Goal: Transaction & Acquisition: Subscribe to service/newsletter

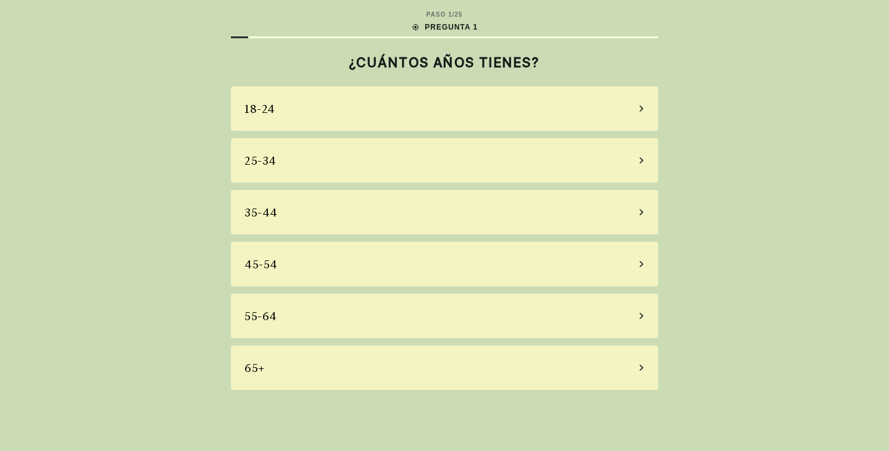
click at [323, 167] on div "25-34" at bounding box center [444, 160] width 427 height 44
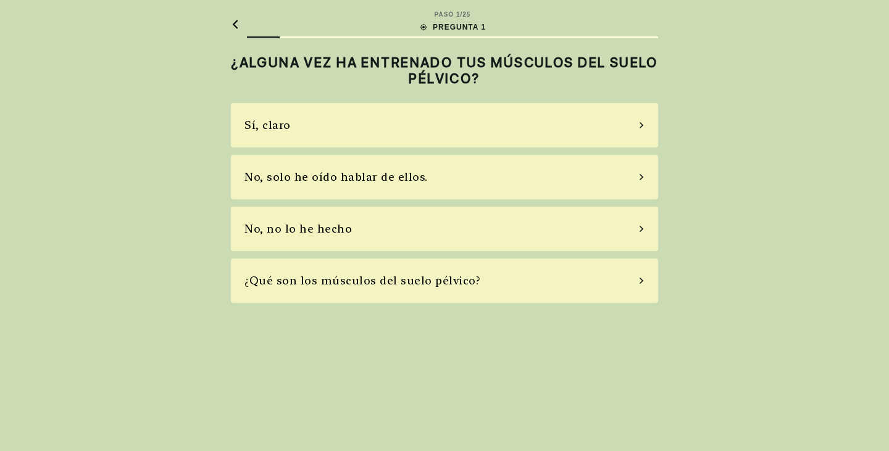
click at [402, 125] on div "Sí, claro" at bounding box center [444, 125] width 427 height 44
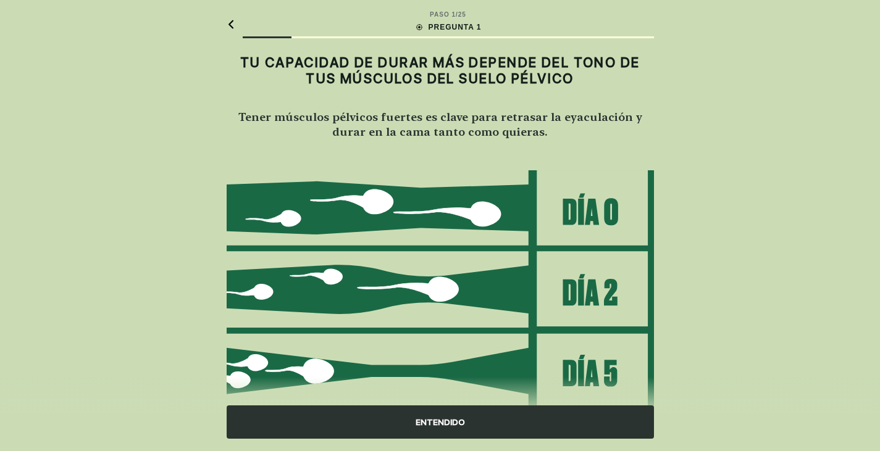
click at [479, 423] on div "ENTENDIDO" at bounding box center [440, 422] width 427 height 33
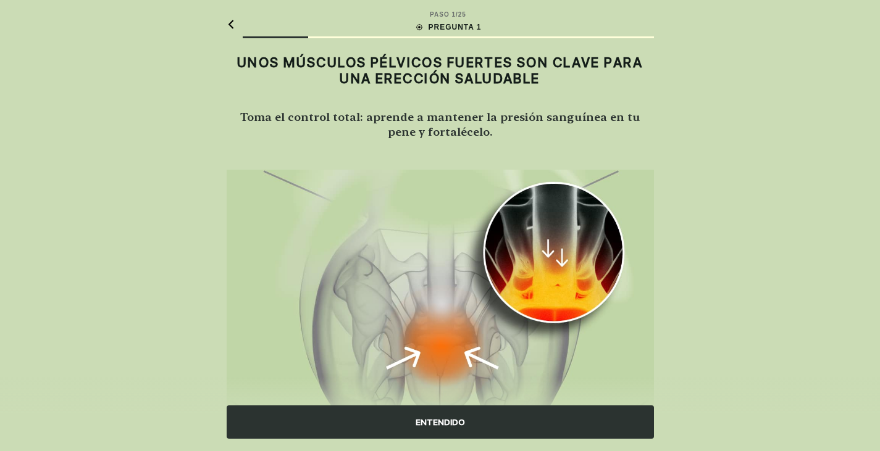
click at [484, 421] on div "ENTENDIDO" at bounding box center [440, 422] width 427 height 33
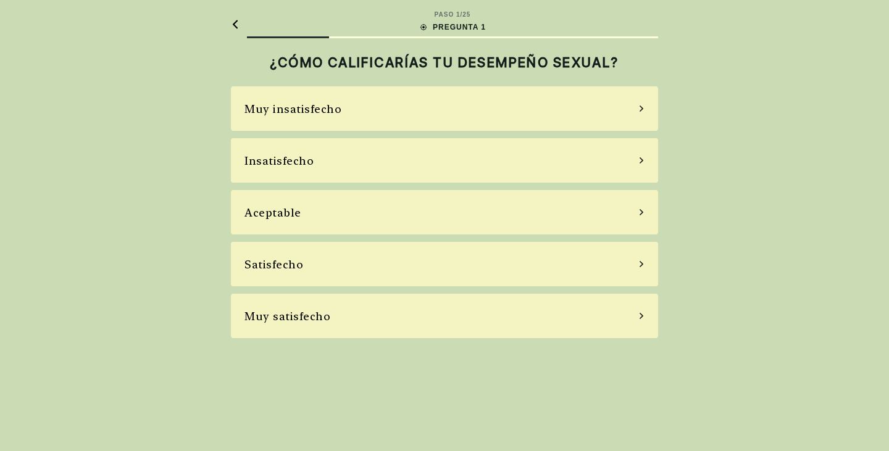
click at [406, 164] on div "Insatisfecho" at bounding box center [444, 160] width 427 height 44
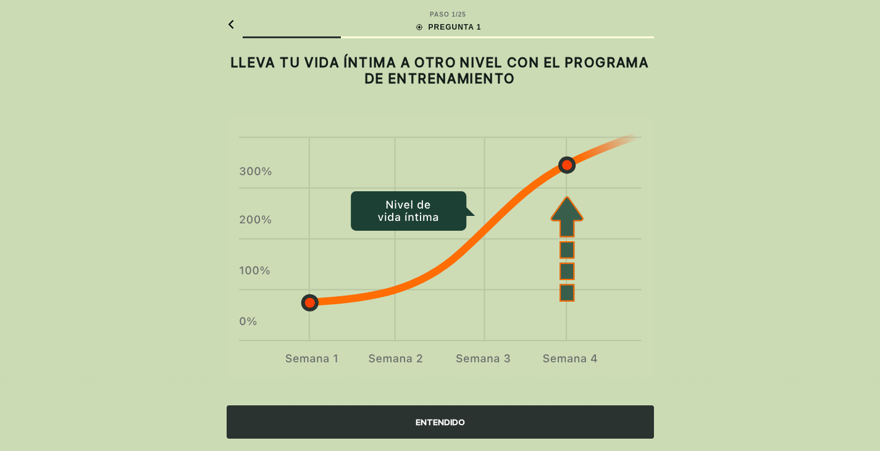
click at [425, 406] on div "ENTENDIDO" at bounding box center [440, 422] width 427 height 33
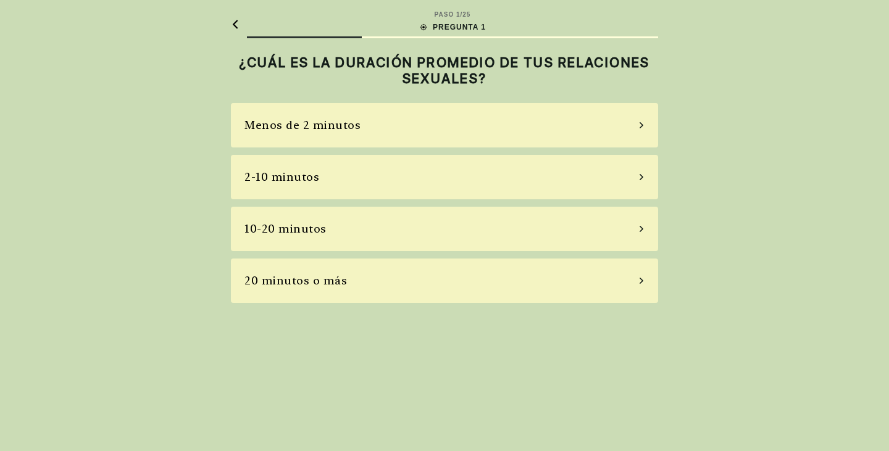
click at [425, 406] on div "PASO 1 / 25 PREGUNTA 1 ¿CUÁL ES LA DURACIÓN PROMEDIO DE TUS RELACIONES SEXUALES…" at bounding box center [444, 225] width 889 height 451
click at [349, 181] on div "2-10 minutos" at bounding box center [444, 177] width 427 height 44
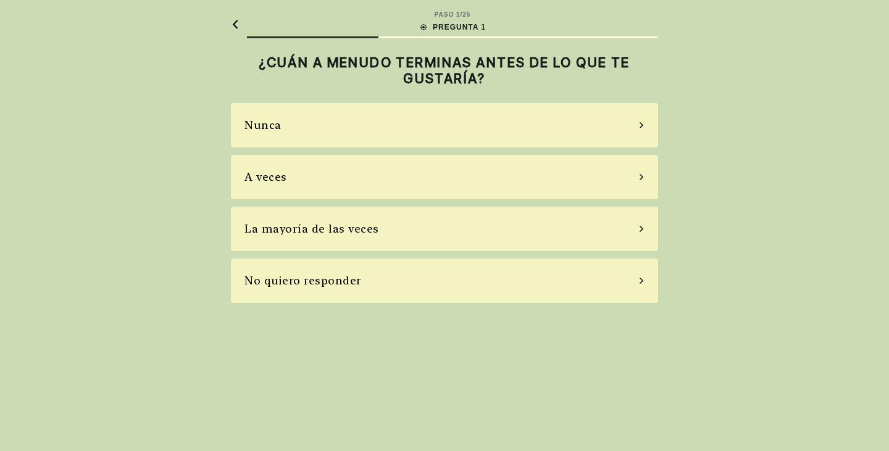
click at [381, 181] on div "A veces" at bounding box center [444, 177] width 427 height 44
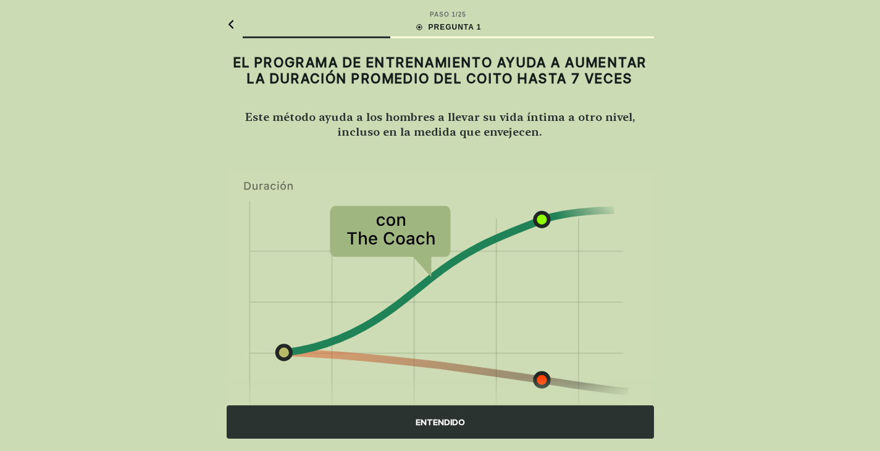
click at [515, 433] on div "ENTENDIDO" at bounding box center [440, 422] width 427 height 33
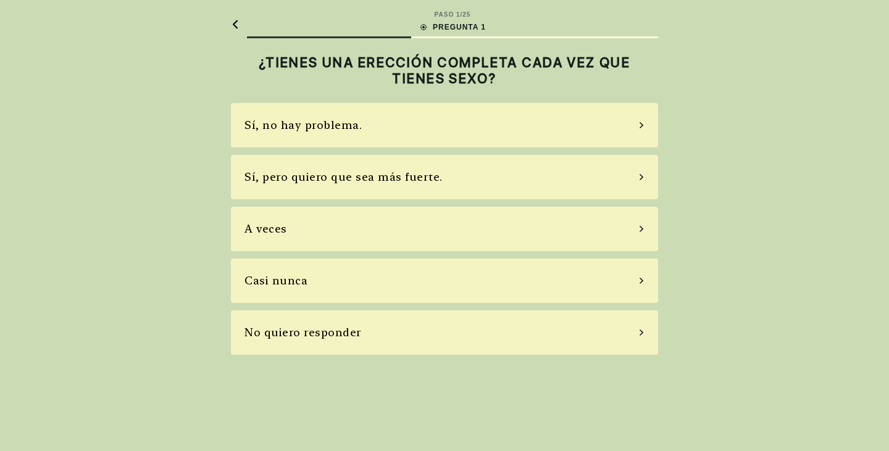
click at [456, 173] on div "Sí, pero quiero que sea más fuerte." at bounding box center [444, 177] width 427 height 44
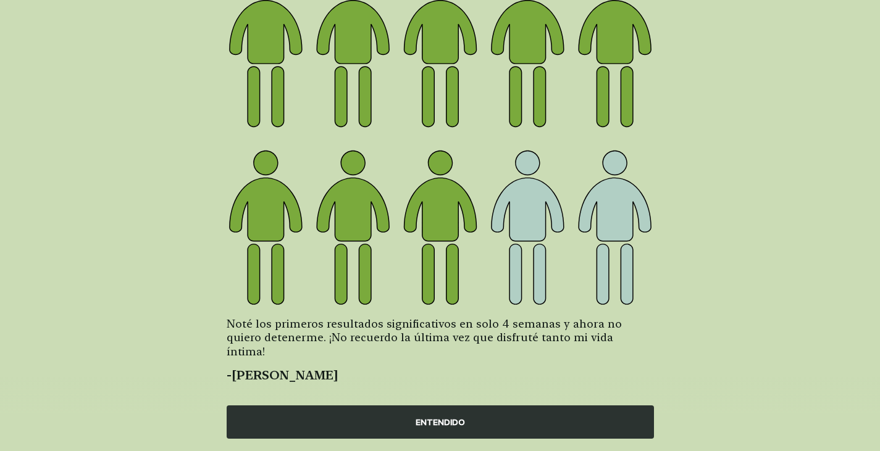
scroll to position [149, 0]
click at [433, 419] on font "ENTENDIDO" at bounding box center [439, 422] width 49 height 10
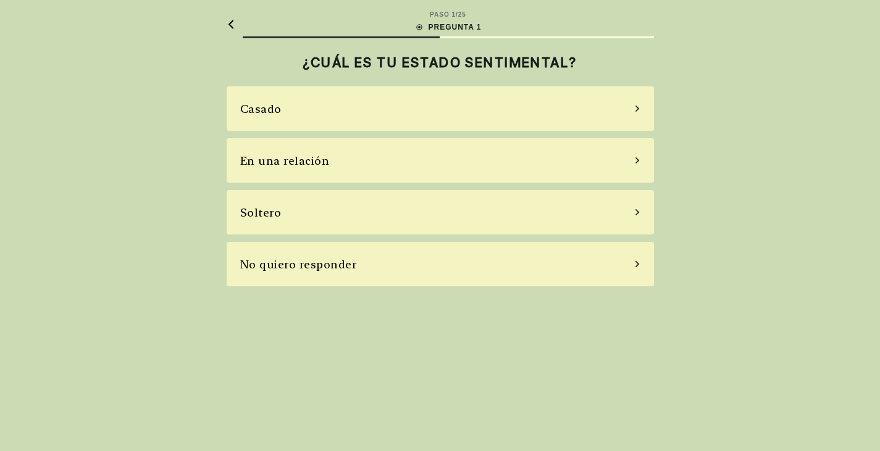
scroll to position [0, 0]
click at [468, 163] on div "En una relación" at bounding box center [444, 160] width 427 height 44
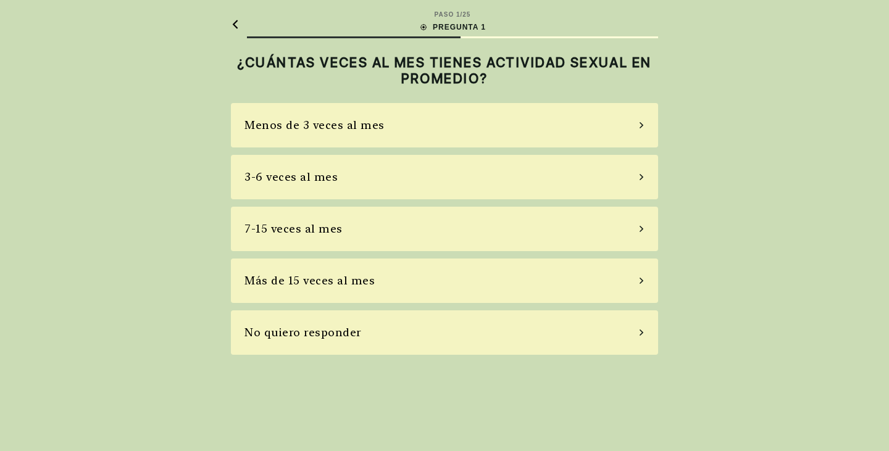
click at [480, 118] on div "Menos de 3 veces al mes" at bounding box center [444, 125] width 427 height 44
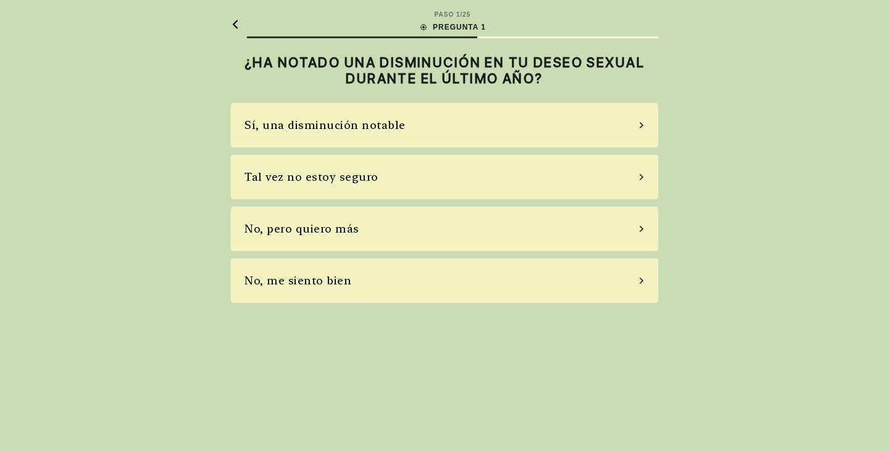
click at [472, 169] on div "Tal vez no estoy seguro" at bounding box center [444, 177] width 427 height 44
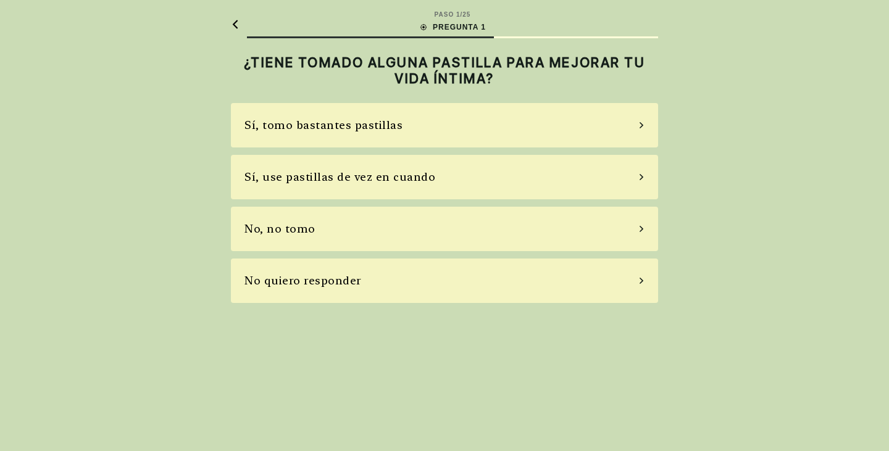
click at [449, 178] on div "Sí, use pastillas de vez en cuando" at bounding box center [444, 177] width 427 height 44
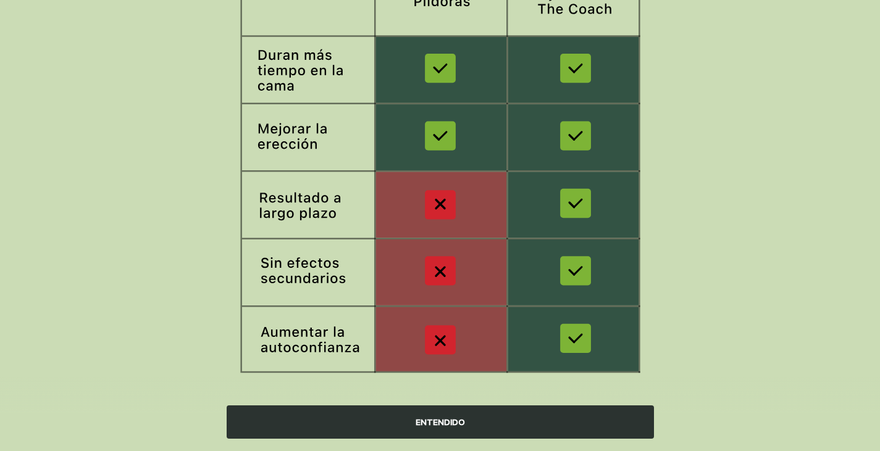
scroll to position [204, 0]
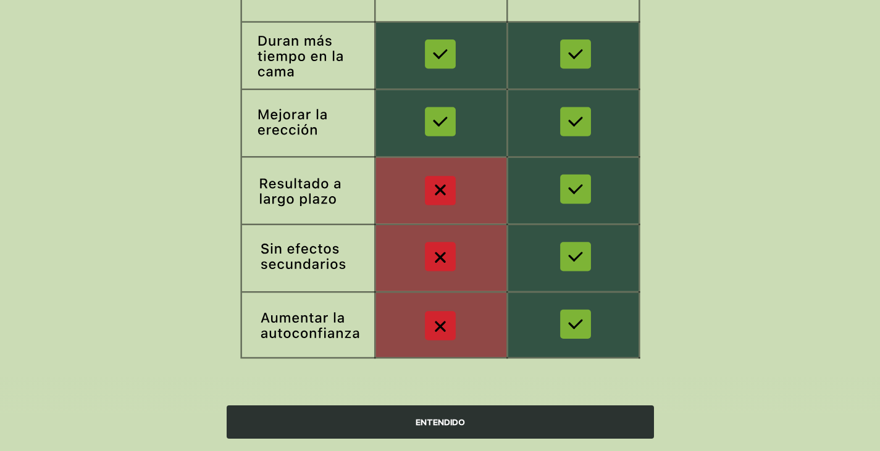
click at [535, 427] on div "ENTENDIDO" at bounding box center [440, 422] width 427 height 33
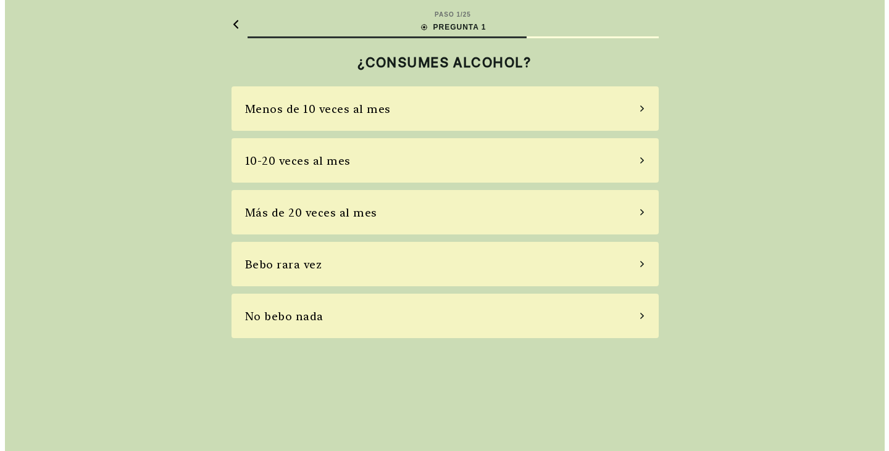
scroll to position [0, 0]
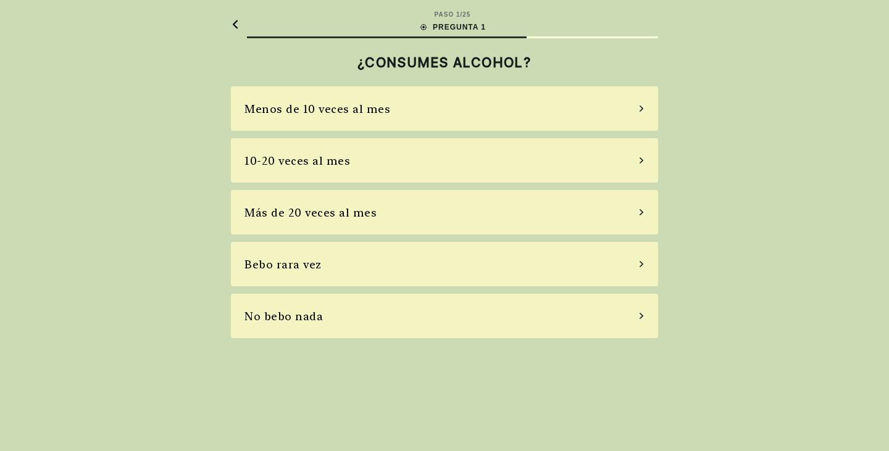
click at [456, 107] on div "Menos de 10 veces al mes" at bounding box center [444, 108] width 427 height 44
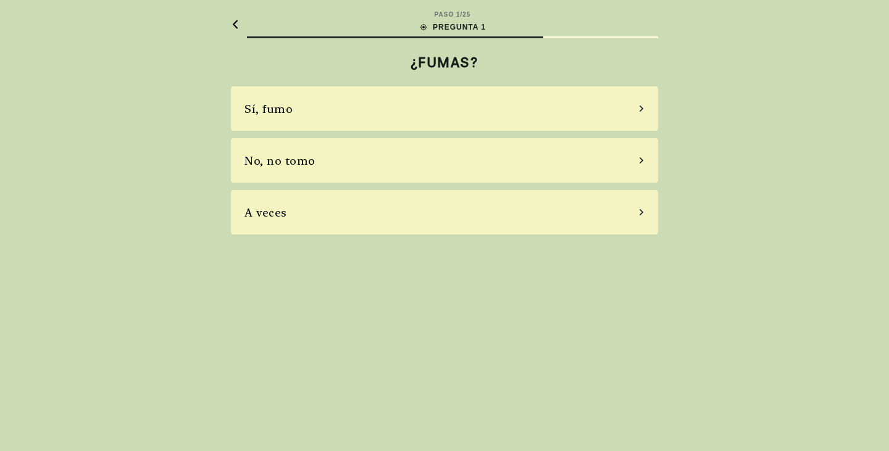
click at [462, 160] on div "No, no tomo" at bounding box center [444, 160] width 427 height 44
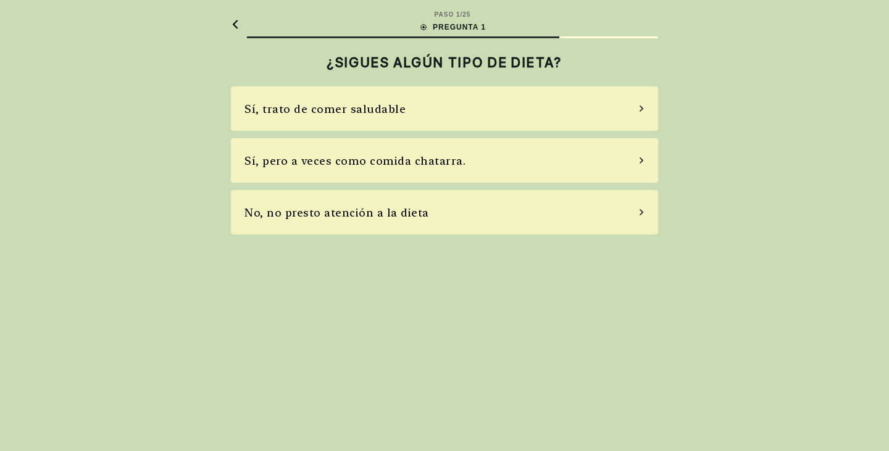
click at [454, 166] on font "Sí, pero a veces como comida chatarra." at bounding box center [354, 160] width 221 height 13
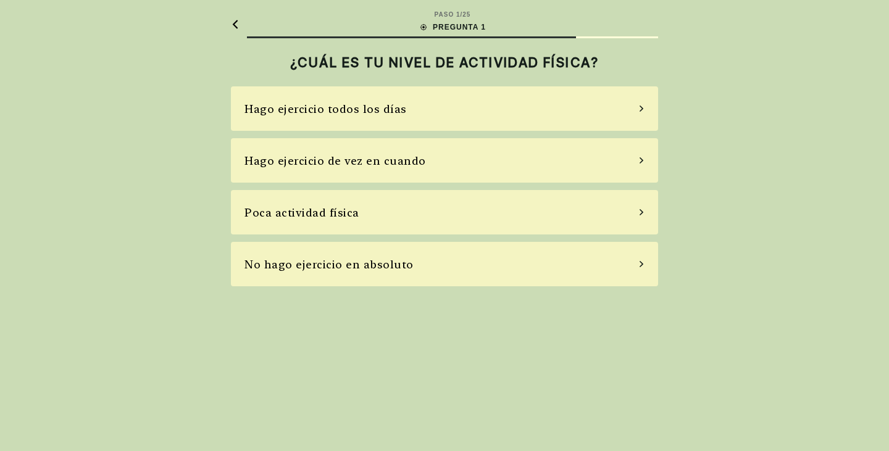
click at [441, 173] on div "Hago ejercicio de vez en cuando" at bounding box center [444, 160] width 427 height 44
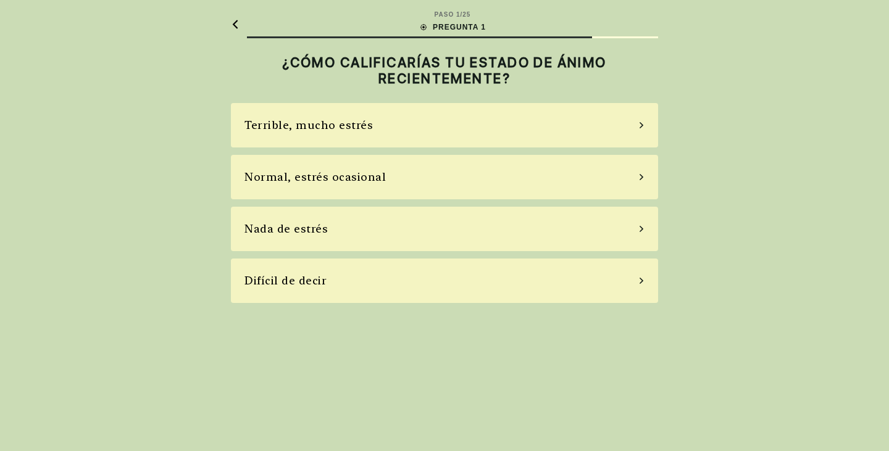
click at [407, 143] on div "Terrible, mucho estrés" at bounding box center [444, 125] width 427 height 44
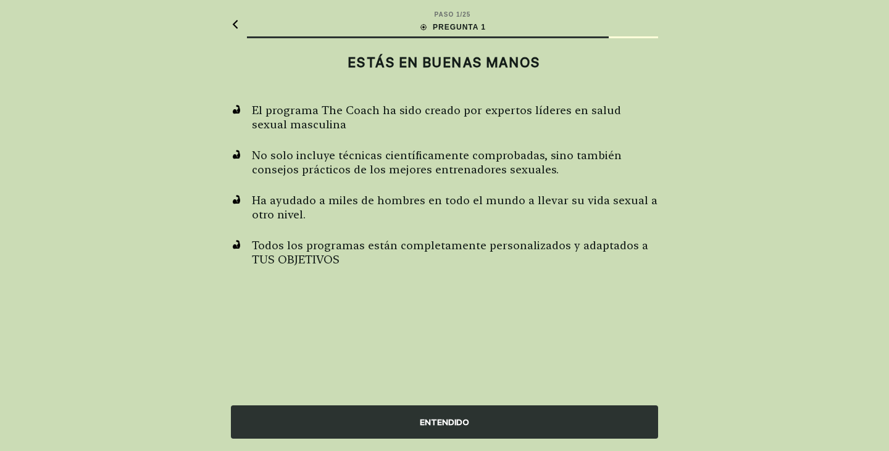
click at [472, 413] on div "ENTENDIDO" at bounding box center [444, 422] width 427 height 33
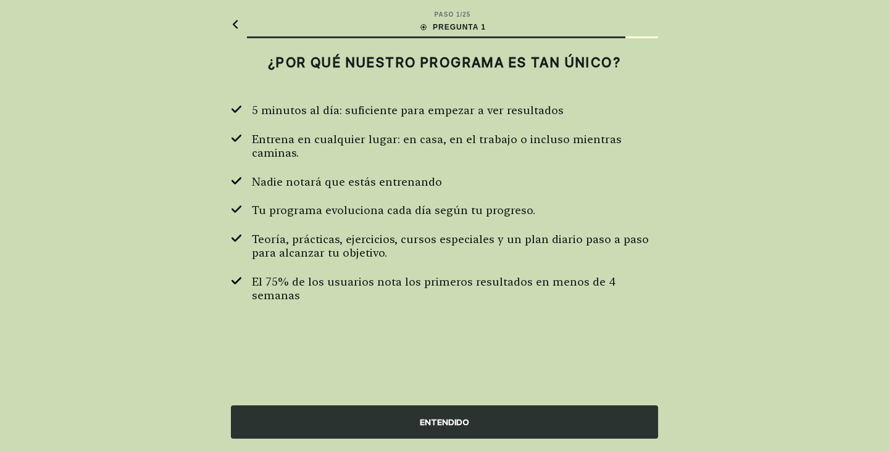
click at [472, 413] on div "ENTENDIDO" at bounding box center [444, 422] width 427 height 33
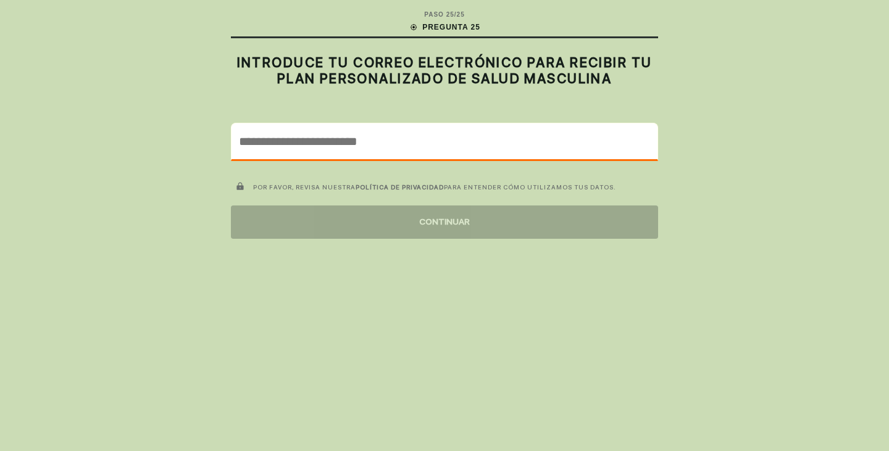
click at [429, 135] on input "email" at bounding box center [444, 141] width 426 height 36
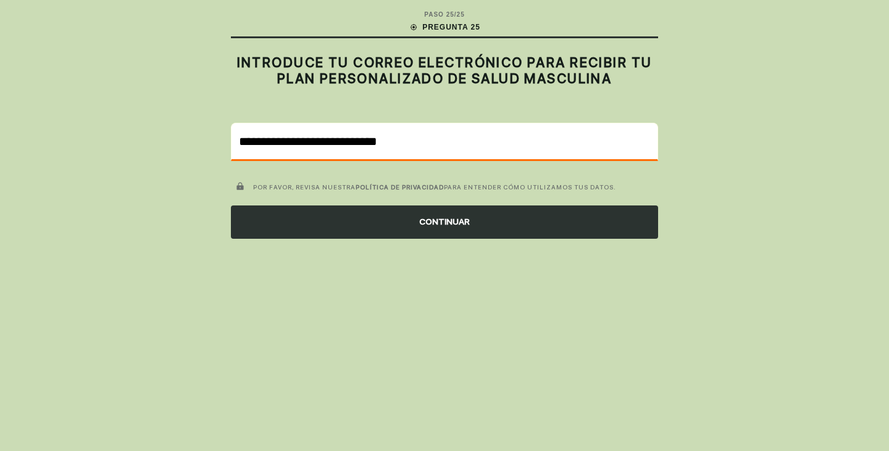
type input "**********"
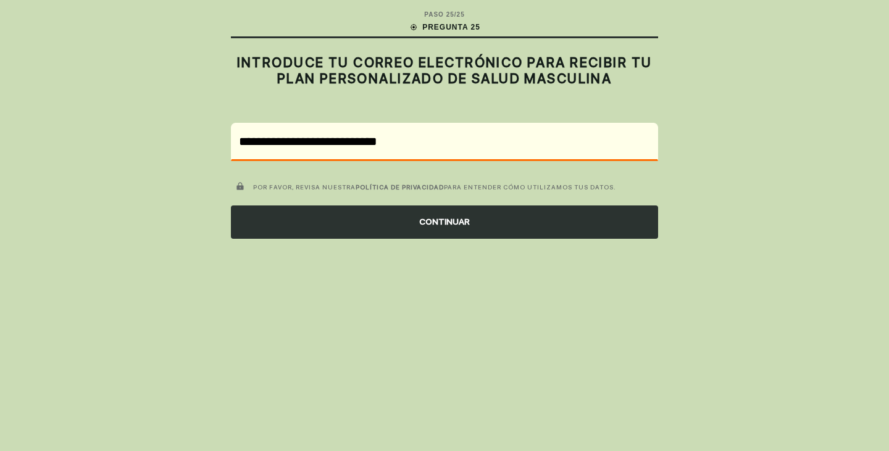
click at [547, 238] on div "CONTINUAR" at bounding box center [444, 222] width 427 height 33
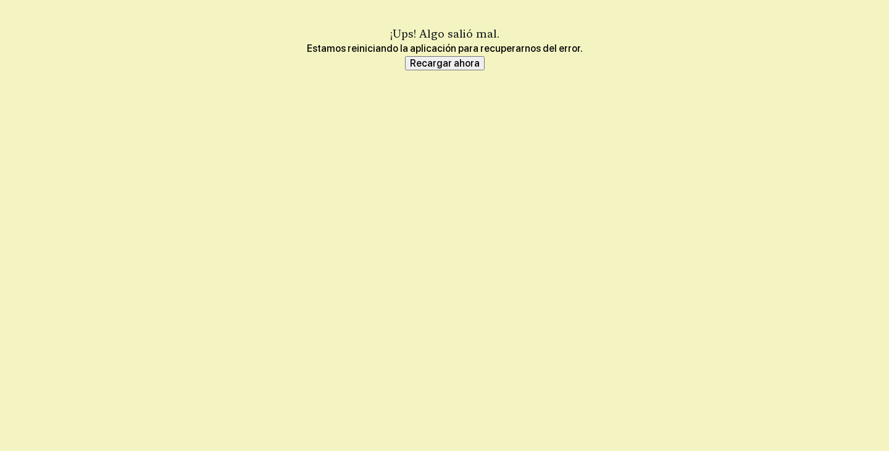
click at [440, 68] on font "Recargar ahora" at bounding box center [445, 63] width 70 height 12
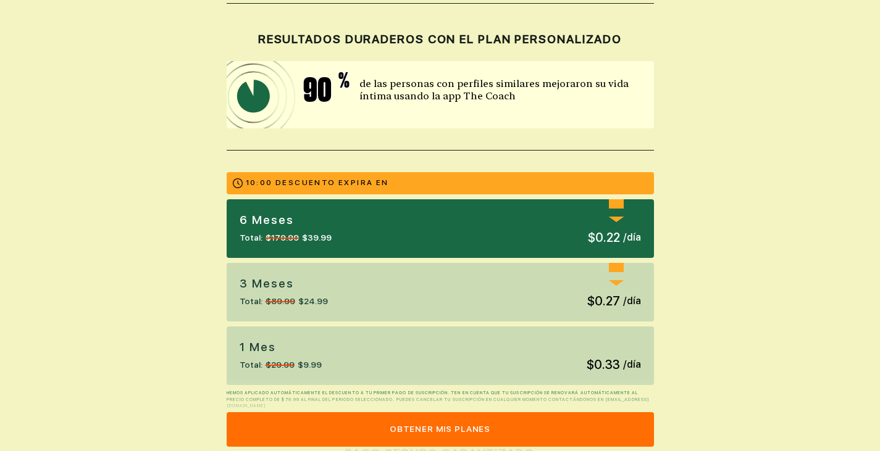
scroll to position [247, 0]
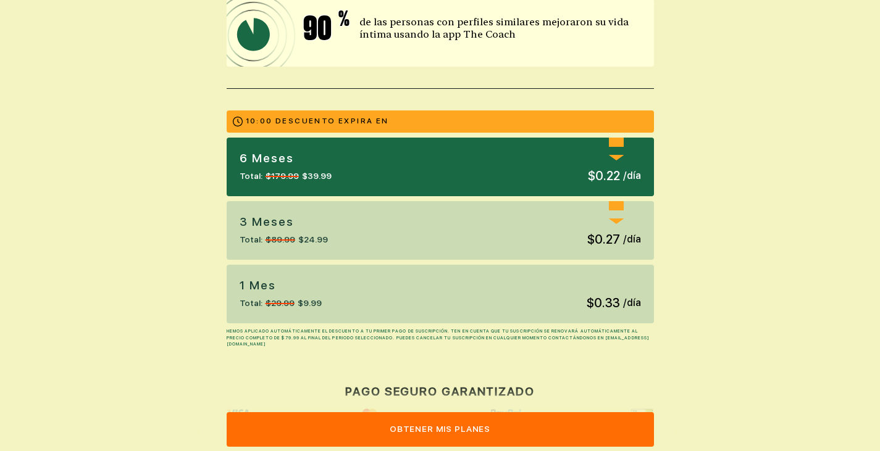
click at [327, 292] on div "1 mes Total: $29.99 $9.99 $0.33 / día" at bounding box center [440, 294] width 427 height 59
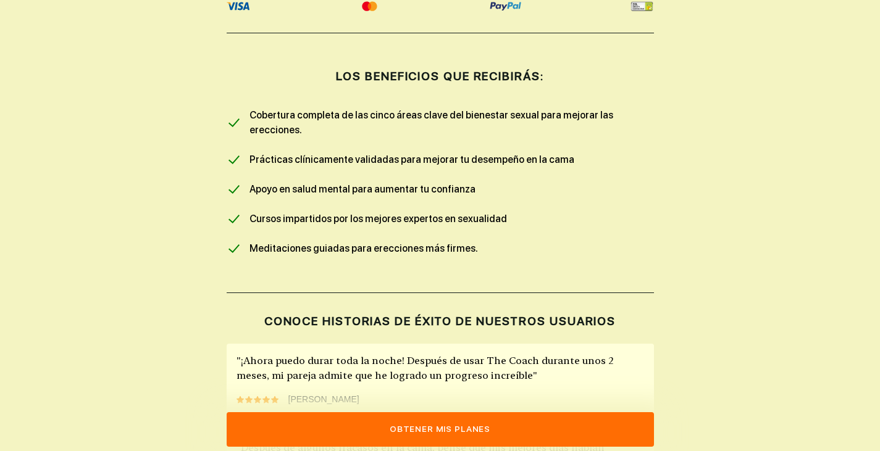
scroll to position [741, 0]
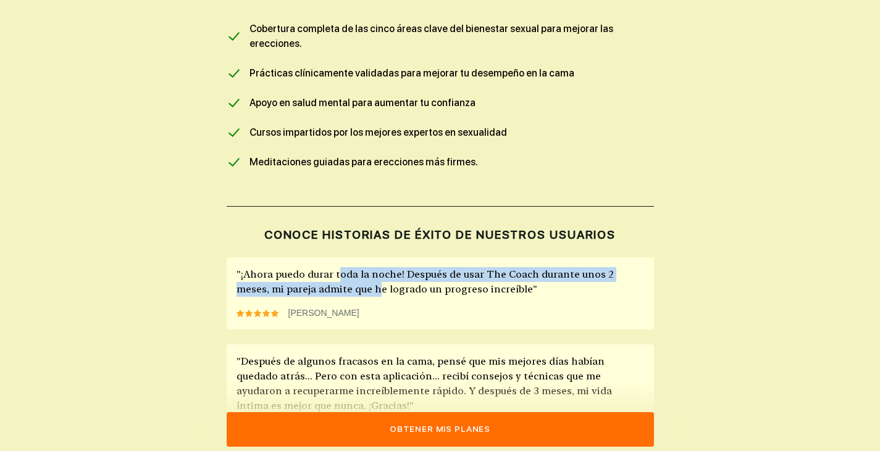
drag, startPoint x: 340, startPoint y: 265, endPoint x: 343, endPoint y: 278, distance: 13.3
click at [343, 278] on font ""¡Ahora puedo durar toda la noche! Después de usar The Coach durante unos 2 mes…" at bounding box center [424, 282] width 377 height 27
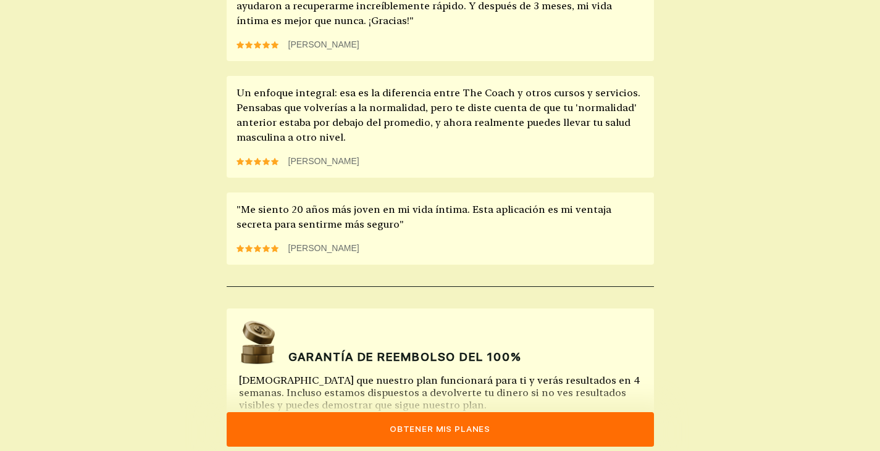
scroll to position [1169, 0]
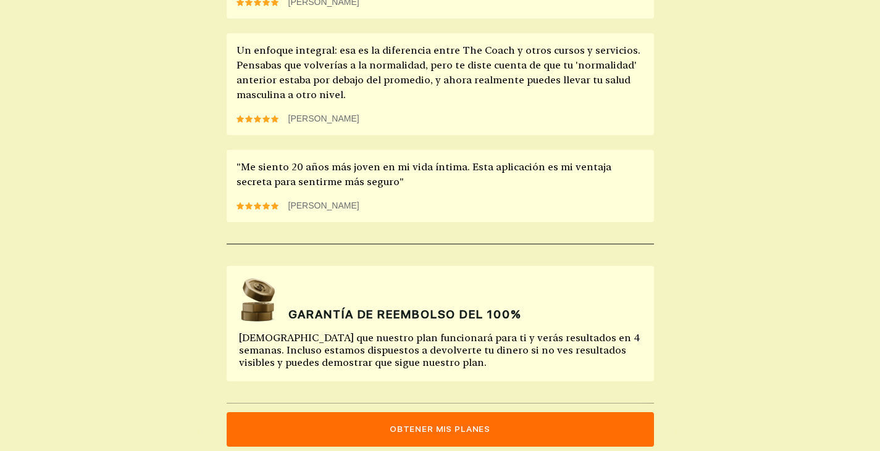
click at [299, 332] on font "Creemos que nuestro plan funcionará para ti y verás resultados en 4 semanas. In…" at bounding box center [439, 350] width 401 height 36
click at [398, 427] on font "Obtener mis planes" at bounding box center [440, 429] width 101 height 10
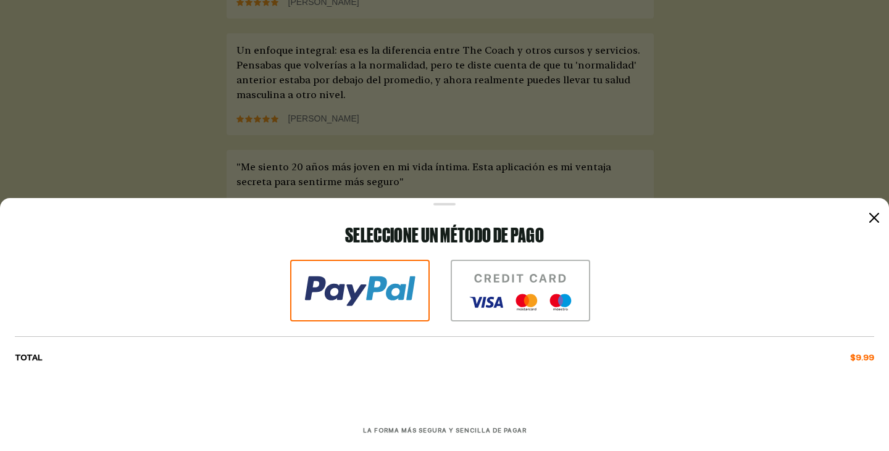
click at [696, 128] on div at bounding box center [444, 225] width 889 height 525
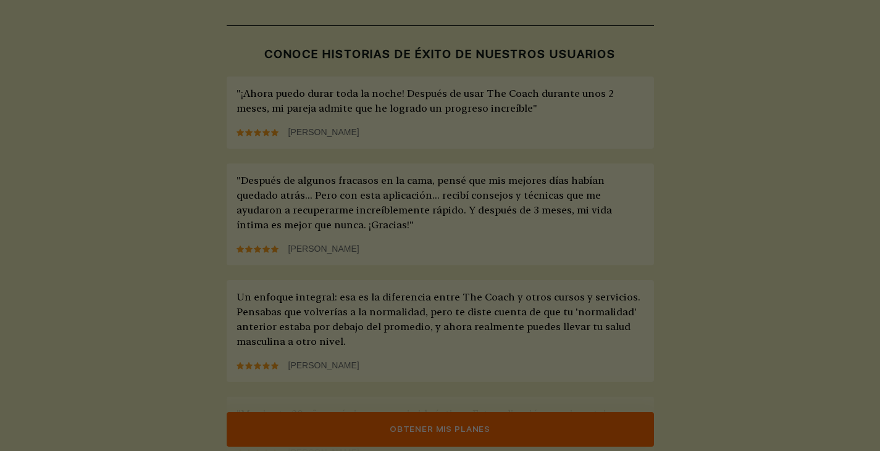
scroll to position [613, 0]
